Goal: Information Seeking & Learning: Learn about a topic

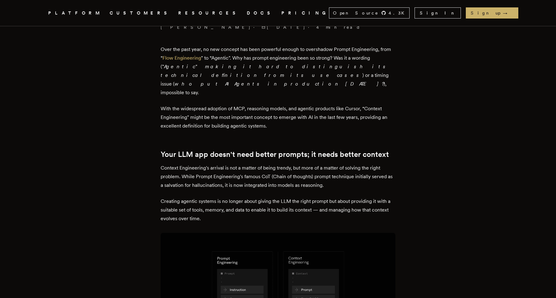
scroll to position [202, 0]
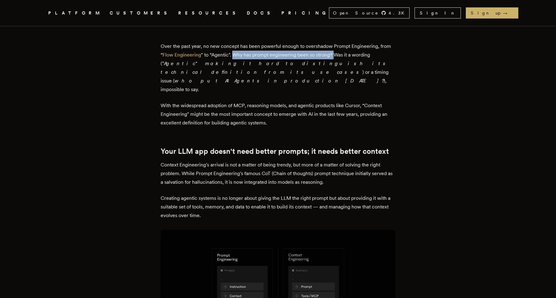
drag, startPoint x: 238, startPoint y: 56, endPoint x: 337, endPoint y: 56, distance: 99.5
click at [337, 56] on p "Over the past year, no new concept has been powerful enough to overshadow Promp…" at bounding box center [278, 68] width 235 height 52
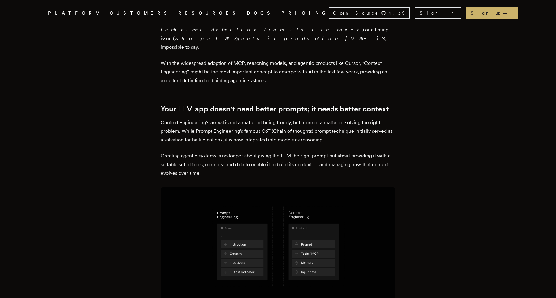
scroll to position [246, 0]
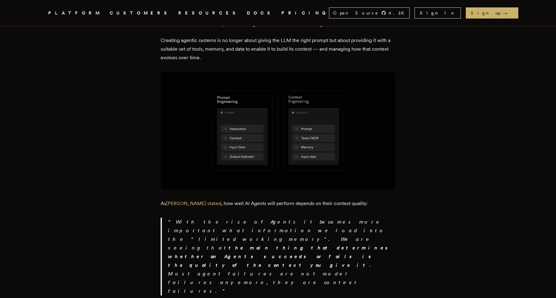
scroll to position [360, 0]
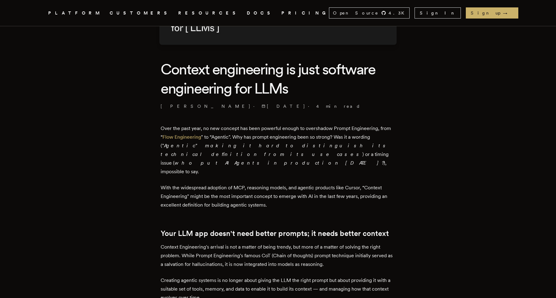
scroll to position [0, 0]
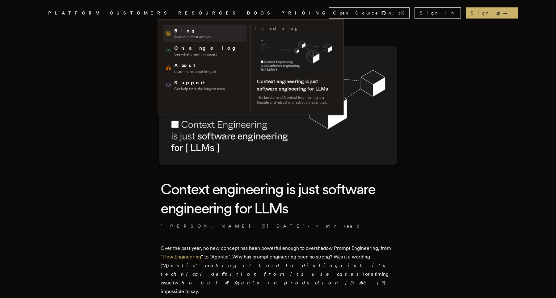
click at [184, 33] on span "Blog" at bounding box center [192, 30] width 36 height 7
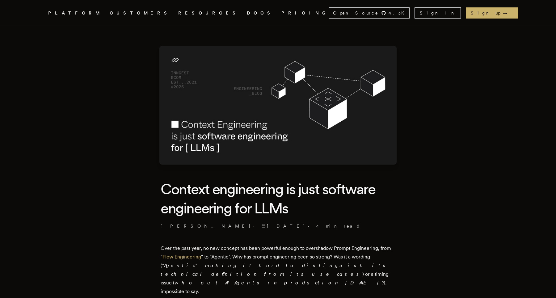
click at [282, 11] on link "PRICING" at bounding box center [306, 13] width 48 height 8
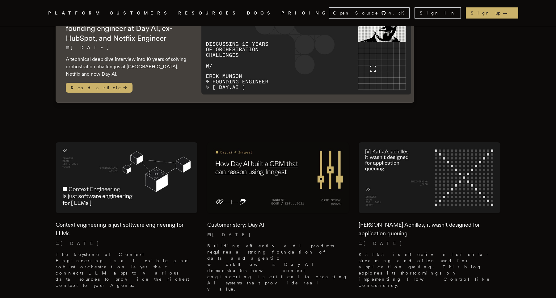
scroll to position [115, 0]
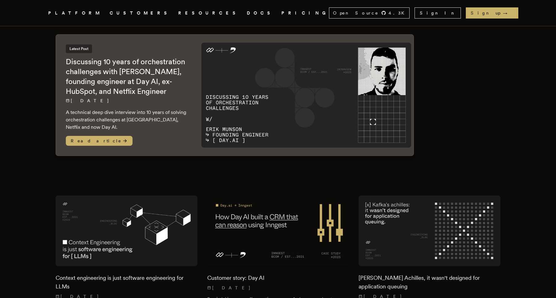
scroll to position [0, 0]
